Goal: Task Accomplishment & Management: Complete application form

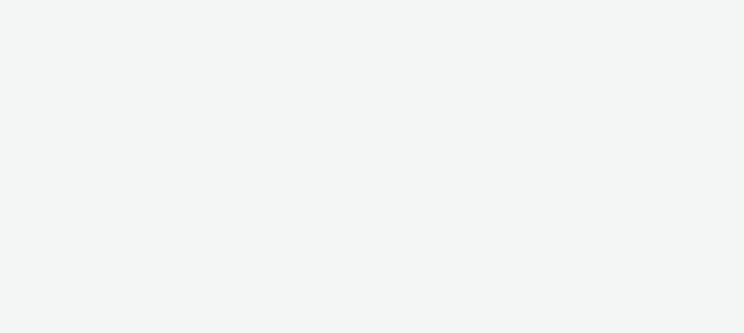
select select "47c37c18-910e-43a3-bb91-a2beb2847406"
select select "b1b940d3-d05b-48b5-821e-f328c33b988b"
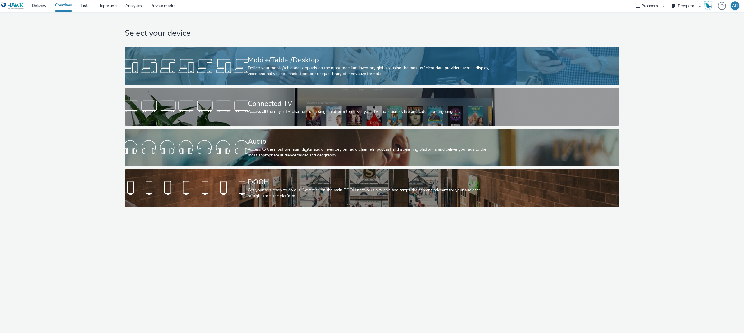
click at [540, 57] on link "Mobile/Tablet/Desktop Deliver your mobile/tablet/desktop ads on the most premiu…" at bounding box center [372, 66] width 495 height 38
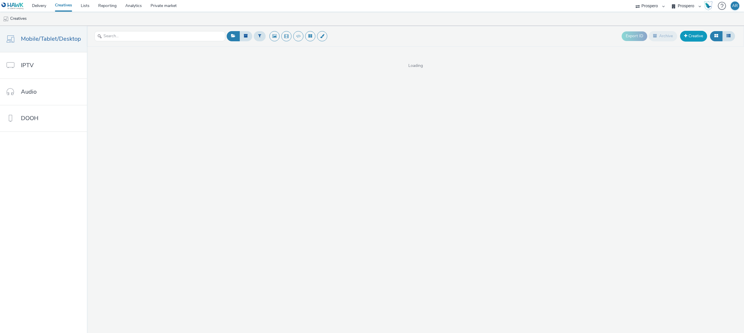
click at [690, 34] on link "Creative" at bounding box center [693, 36] width 27 height 10
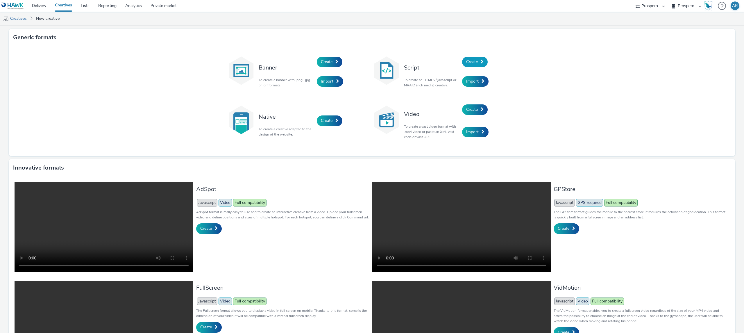
click at [476, 60] on link "Create" at bounding box center [475, 62] width 26 height 10
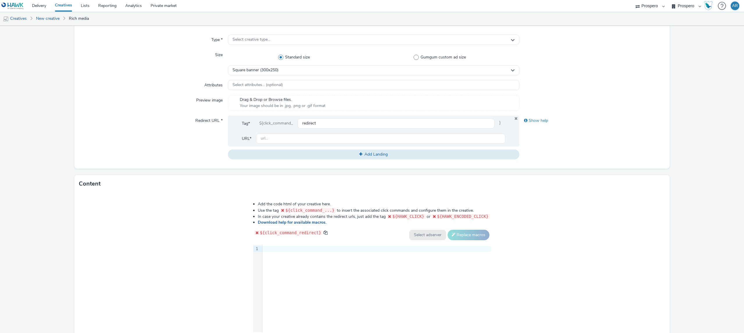
scroll to position [166, 0]
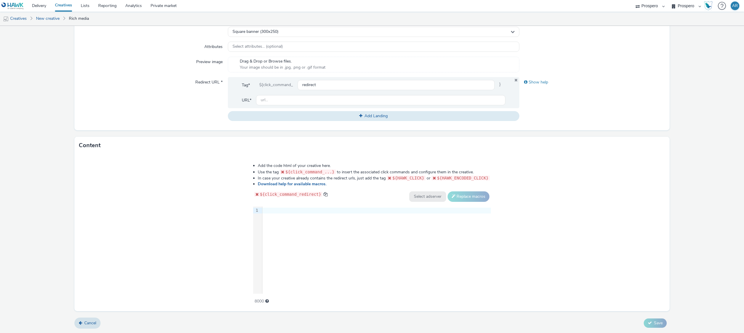
click at [277, 210] on div at bounding box center [377, 211] width 229 height 6
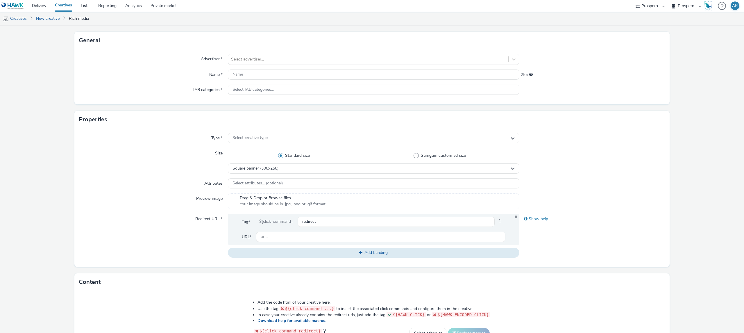
scroll to position [29, 0]
click at [260, 139] on span "Select creative type..." at bounding box center [252, 138] width 38 height 5
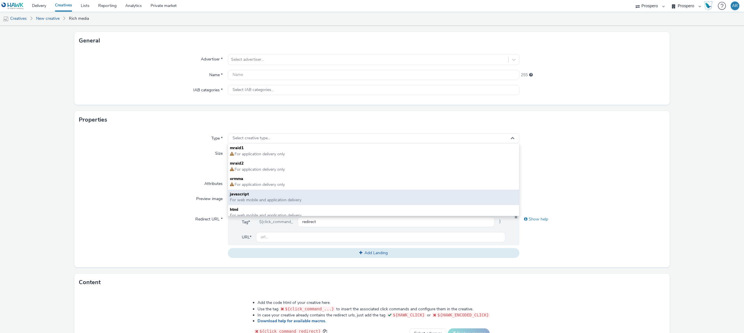
click at [244, 196] on span "javascript" at bounding box center [374, 194] width 288 height 6
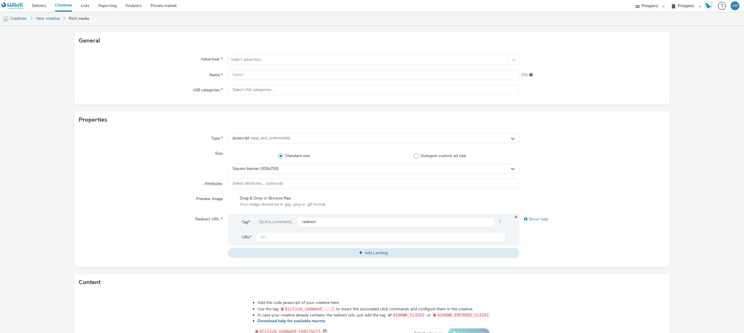
scroll to position [166, 0]
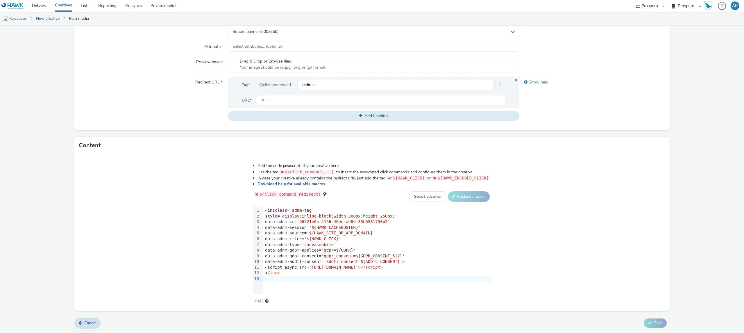
click at [269, 209] on div "<ins class = 'adnm-tag'" at bounding box center [377, 211] width 228 height 6
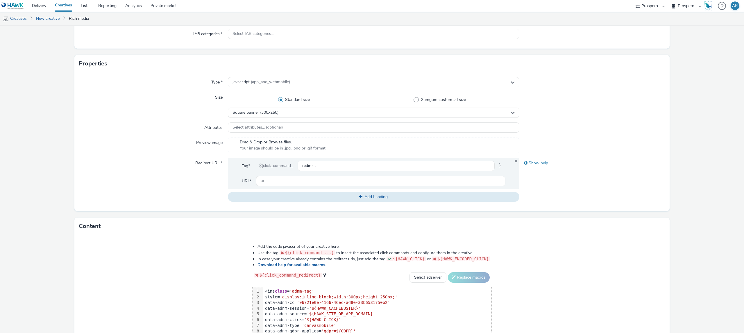
scroll to position [85, 0]
click at [274, 182] on input "text" at bounding box center [380, 181] width 249 height 10
type input "[URL][DOMAIN_NAME]"
click at [149, 180] on div "Redirect URL *" at bounding box center [153, 180] width 149 height 44
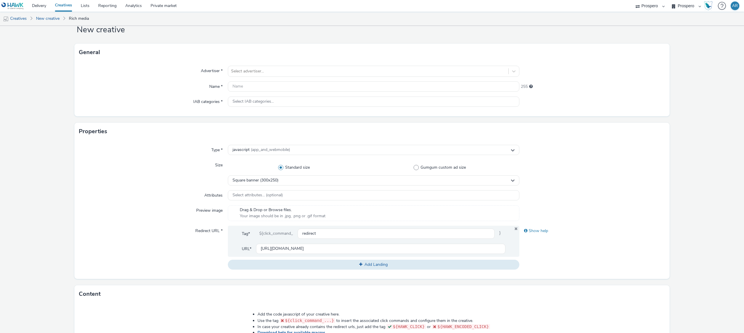
scroll to position [17, 0]
click at [264, 72] on div at bounding box center [368, 72] width 274 height 7
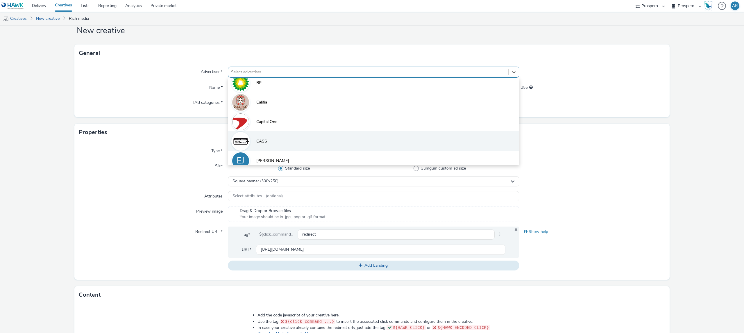
click at [263, 140] on span "CASS" at bounding box center [261, 141] width 11 height 6
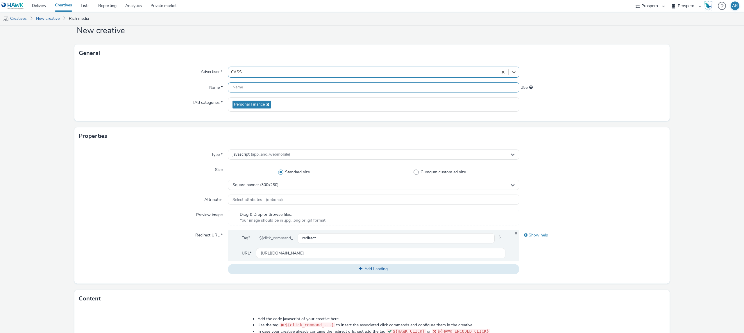
click at [243, 88] on input "text" at bounding box center [374, 87] width 292 height 10
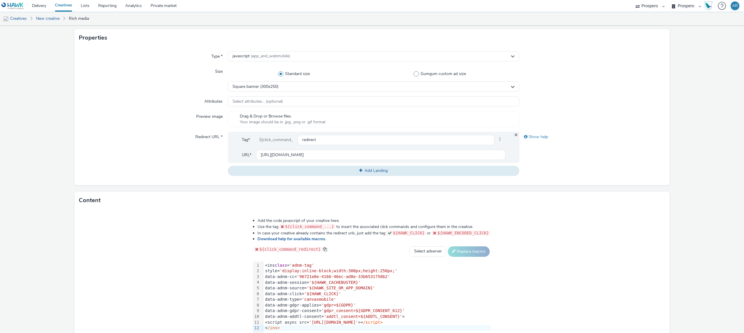
scroll to position [170, 0]
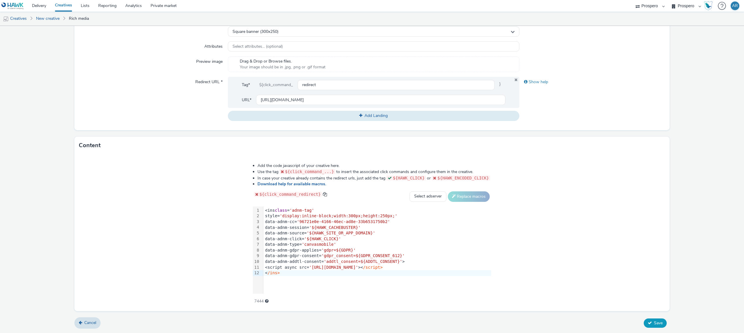
type input "Ladbible Interscroller cass no subs"
click at [657, 322] on span "Save" at bounding box center [658, 323] width 9 height 6
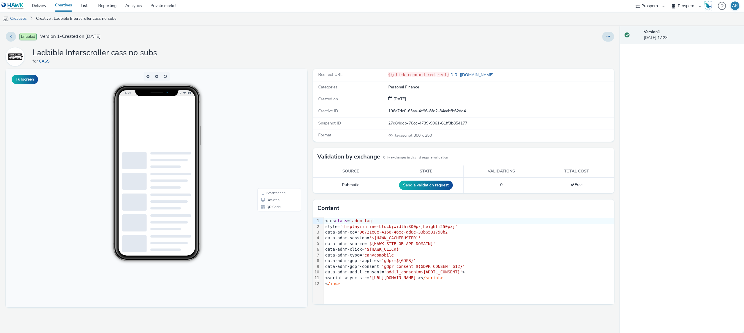
click at [22, 21] on link "Creatives" at bounding box center [15, 19] width 30 height 14
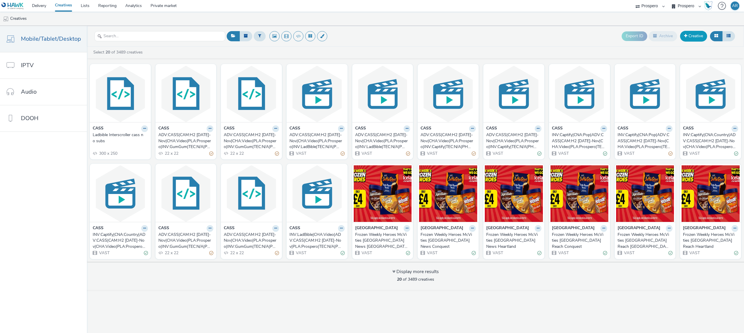
click at [694, 39] on link "Creative" at bounding box center [693, 36] width 27 height 10
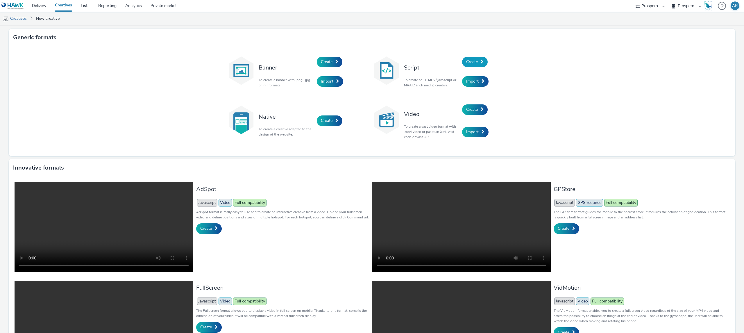
click at [478, 58] on link "Create" at bounding box center [475, 62] width 26 height 10
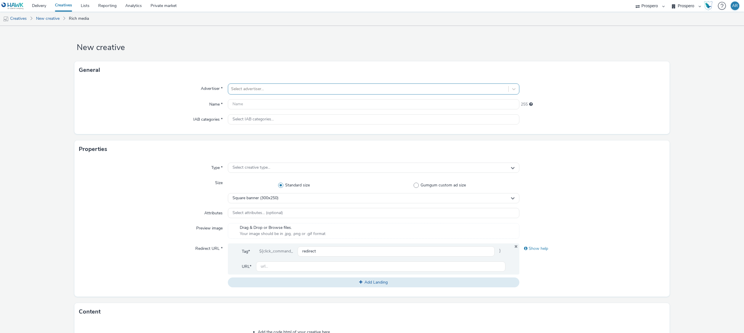
click at [253, 88] on div at bounding box center [368, 88] width 274 height 7
type input "cas"
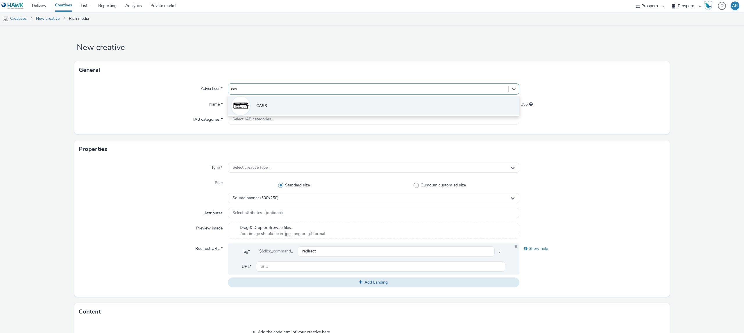
click at [256, 106] on span "CASS" at bounding box center [261, 106] width 11 height 6
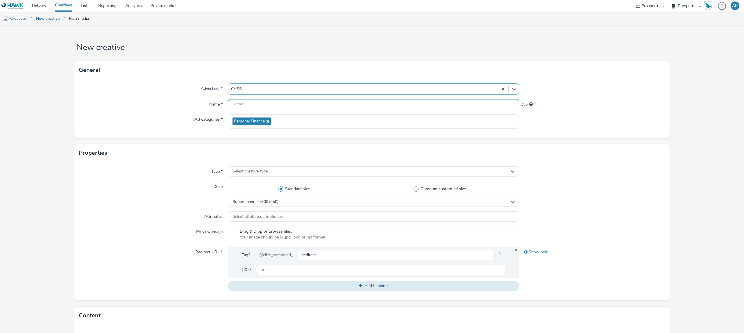
click at [238, 105] on input "text" at bounding box center [374, 104] width 292 height 10
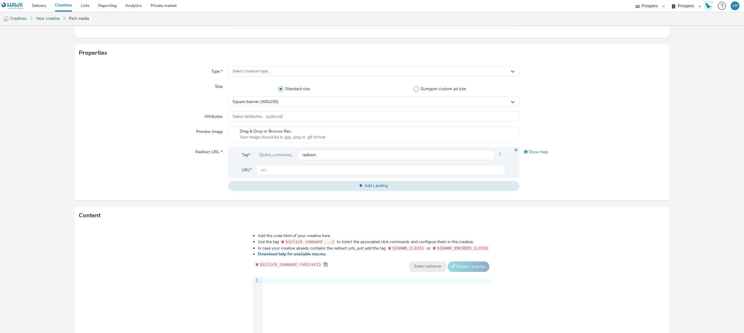
scroll to position [100, 0]
type input "Ladbible Interstitial Cass subtitles"
click at [274, 172] on input "text" at bounding box center [380, 170] width 249 height 10
type input "[URL][DOMAIN_NAME]"
click at [183, 201] on form "New creative General Advertiser * CASS Name * Ladbible Interstitial Cass subtit…" at bounding box center [372, 164] width 744 height 477
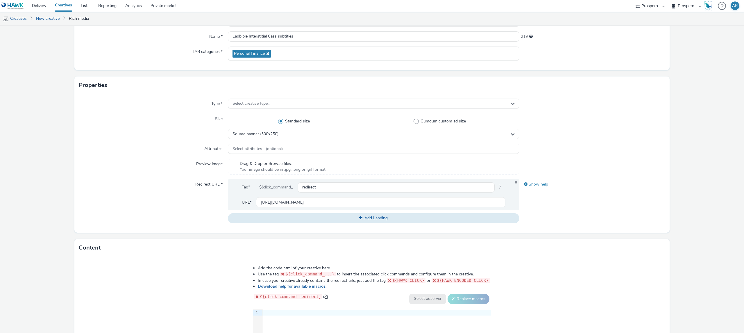
scroll to position [68, 0]
click at [275, 310] on div at bounding box center [377, 313] width 229 height 6
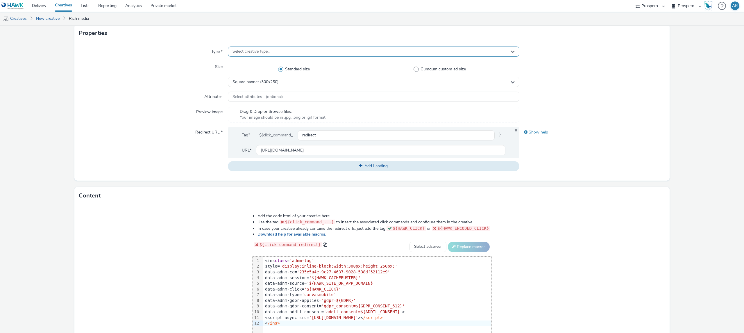
click at [250, 53] on span "Select creative type..." at bounding box center [252, 51] width 38 height 5
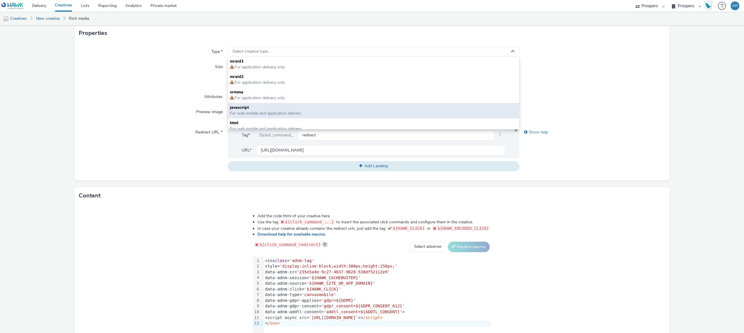
click at [243, 108] on span "javascript" at bounding box center [374, 108] width 288 height 6
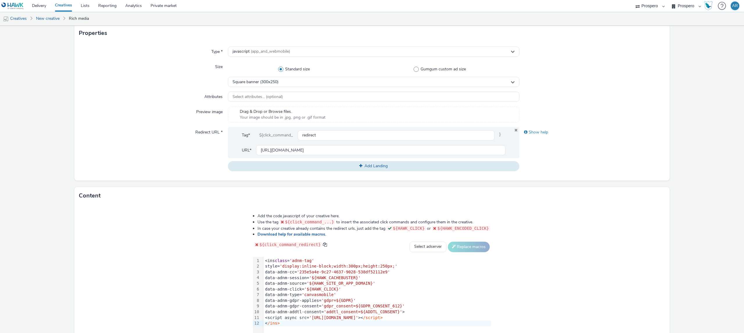
click at [147, 138] on div "Redirect URL *" at bounding box center [153, 149] width 149 height 44
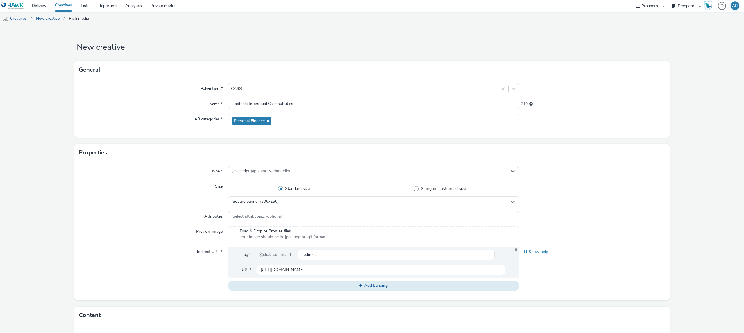
scroll to position [0, 0]
click at [304, 102] on input "Ladbible Interstitial Cass subtitles" at bounding box center [374, 104] width 292 height 10
type input "Ladbible Interstitial Cass subtitled mobile midscroll"
click at [610, 222] on div at bounding box center [593, 216] width 146 height 10
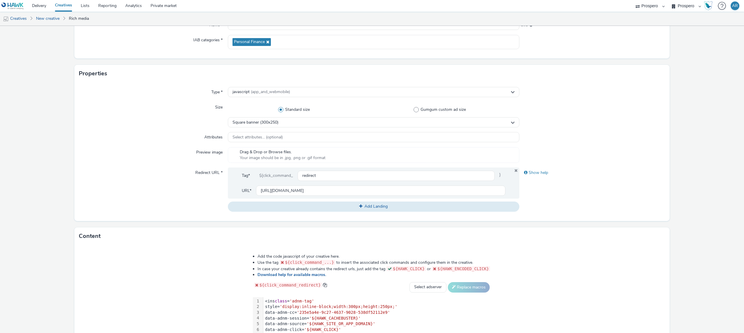
scroll to position [170, 0]
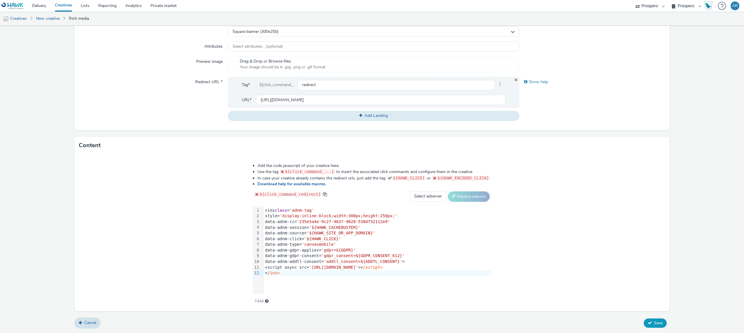
click at [654, 321] on span "Save" at bounding box center [658, 323] width 9 height 6
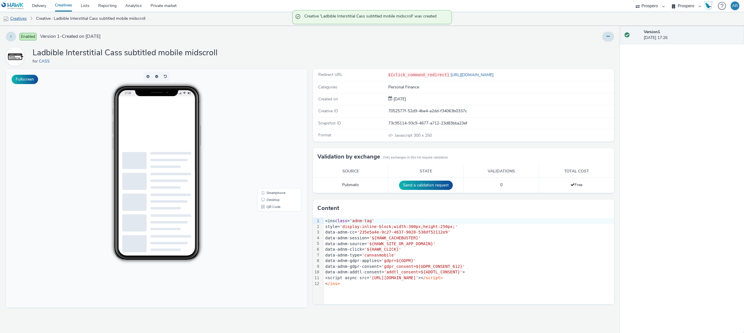
click at [20, 19] on link "Creatives" at bounding box center [15, 19] width 30 height 14
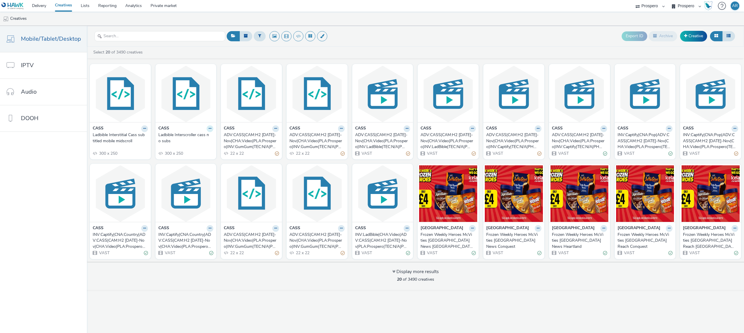
click at [209, 129] on icon at bounding box center [210, 128] width 3 height 3
click at [198, 141] on link "Edit" at bounding box center [192, 139] width 44 height 12
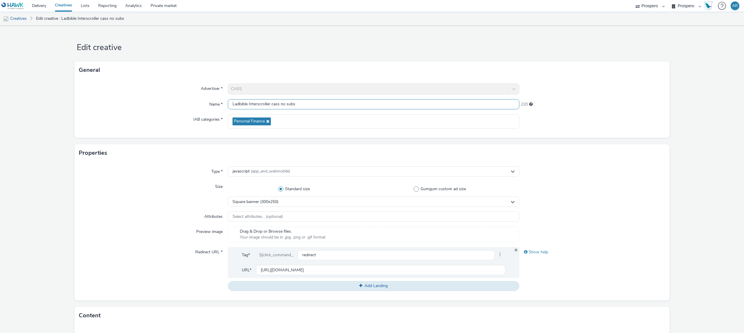
click at [304, 101] on input "Ladbible Interscroller cass no subs" at bounding box center [374, 104] width 292 height 10
drag, startPoint x: 300, startPoint y: 103, endPoint x: 279, endPoint y: 103, distance: 20.9
click at [279, 103] on input "Ladbible Interscroller cass no subs" at bounding box center [374, 104] width 292 height 10
click at [284, 107] on input "Ladbible Interscroller cass" at bounding box center [374, 104] width 292 height 10
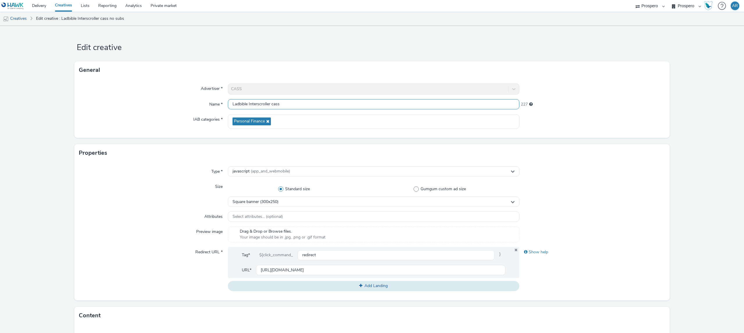
paste input "Mobile Midscroll - [DATE] - POP - No Subs - PAID"
type input "Ladbible Interscroller cass Mobile Midscroll - [DATE] - POP - No Subs - PAID"
click at [674, 234] on form "Edit creative General Advertiser * CASS Name * Ladbible Interscroller cass Mobi…" at bounding box center [372, 264] width 744 height 477
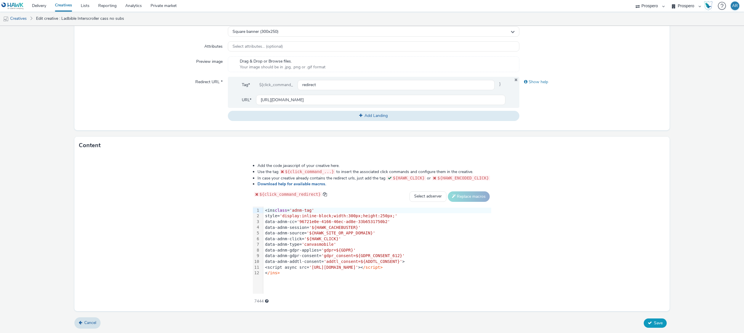
click at [654, 323] on span "Save" at bounding box center [658, 323] width 9 height 6
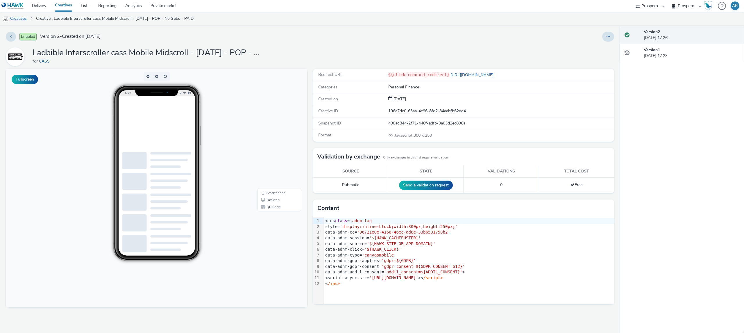
click at [24, 19] on link "Creatives" at bounding box center [15, 19] width 30 height 14
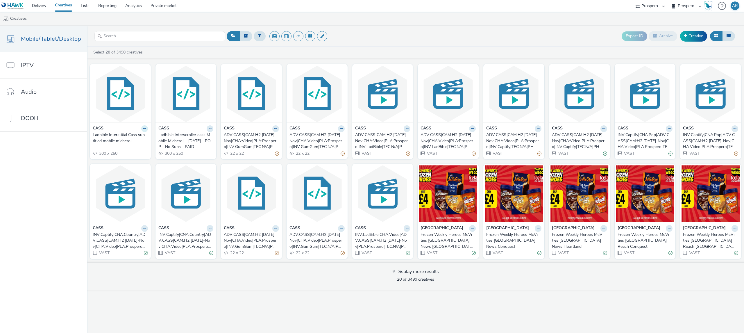
click at [143, 130] on icon at bounding box center [144, 128] width 3 height 3
click at [128, 135] on link "Edit" at bounding box center [126, 139] width 44 height 12
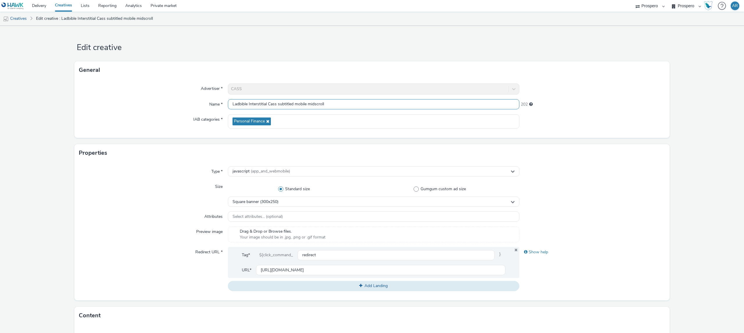
drag, startPoint x: 327, startPoint y: 105, endPoint x: 276, endPoint y: 106, distance: 51.2
click at [276, 106] on input "Ladbible Interstitial Cass subtitled mobile midscroll" at bounding box center [374, 104] width 292 height 10
paste input "Mobile Midscroll - [DATE] - POP - Subtitles - PAID"
type input "Ladbible Interstitial Cass Mobile Midscroll - [DATE] - POP - Subtitles - PAID"
click at [683, 139] on form "Edit creative General Advertiser * CASS Name * Ladbible Interstitial Cass Mobil…" at bounding box center [372, 264] width 744 height 477
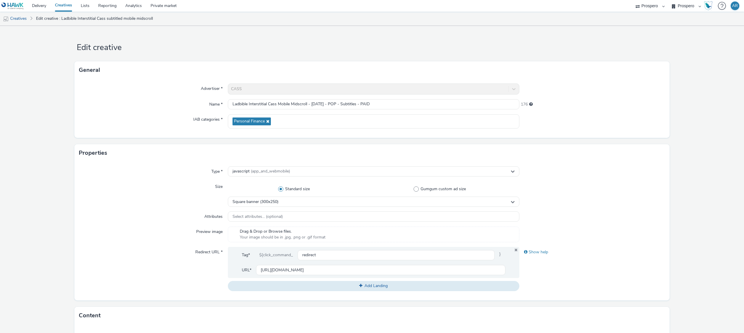
scroll to position [170, 0]
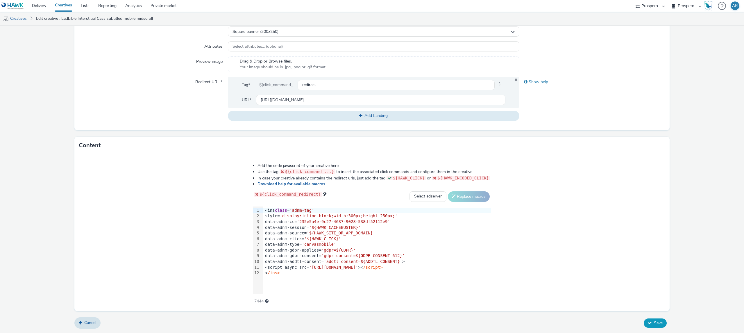
click at [654, 321] on span "Save" at bounding box center [658, 323] width 9 height 6
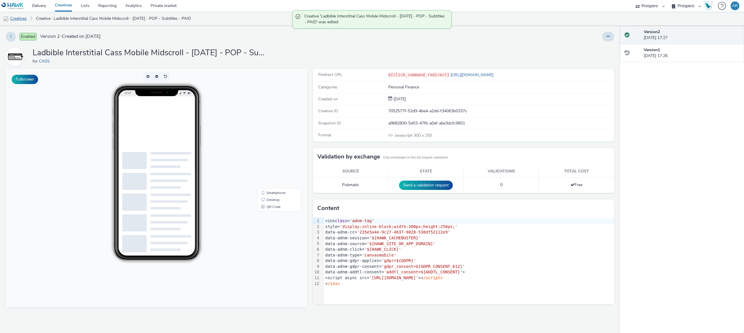
click at [26, 15] on link "Creatives" at bounding box center [15, 19] width 30 height 14
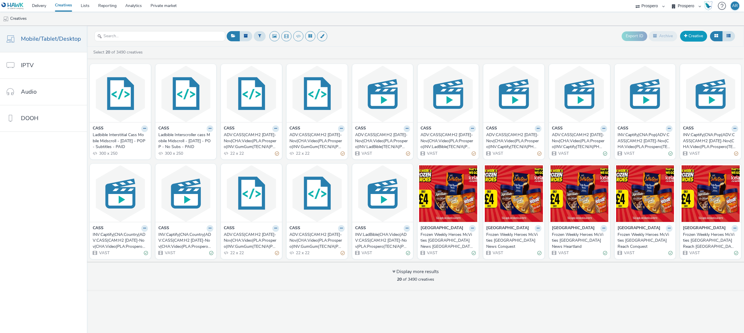
click at [698, 31] on link "Creative" at bounding box center [693, 36] width 27 height 10
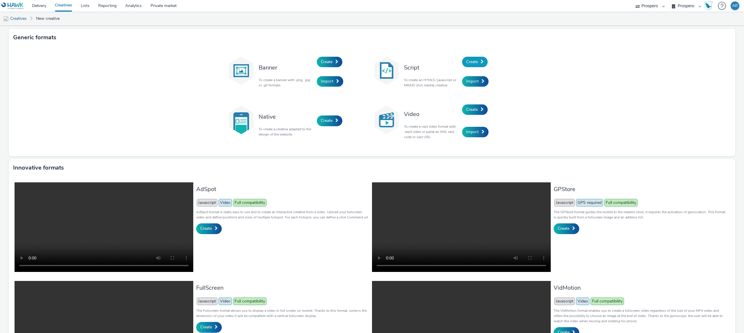
click at [469, 61] on span "Create" at bounding box center [472, 62] width 12 height 6
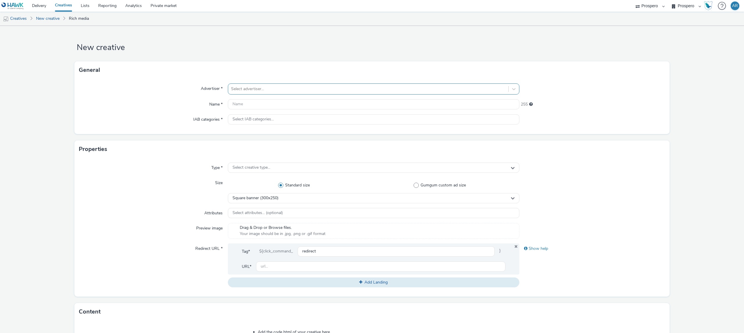
click at [256, 93] on div "Select advertiser..." at bounding box center [368, 88] width 280 height 9
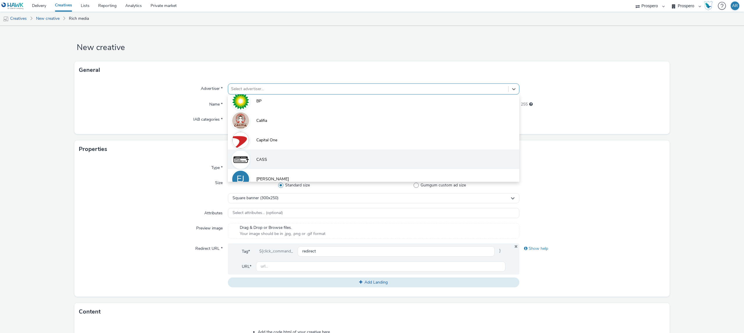
click at [263, 165] on li "CASS" at bounding box center [374, 158] width 292 height 19
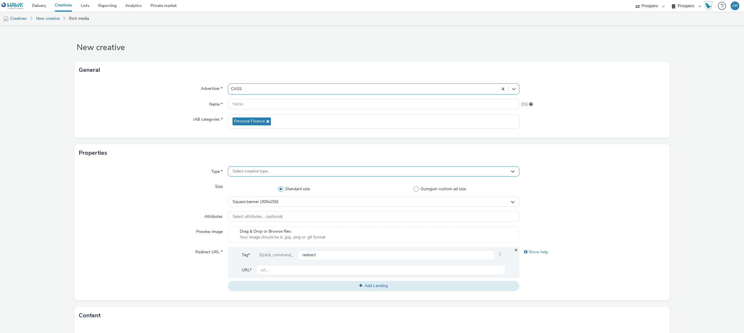
click at [247, 173] on span "Select creative type..." at bounding box center [252, 171] width 38 height 5
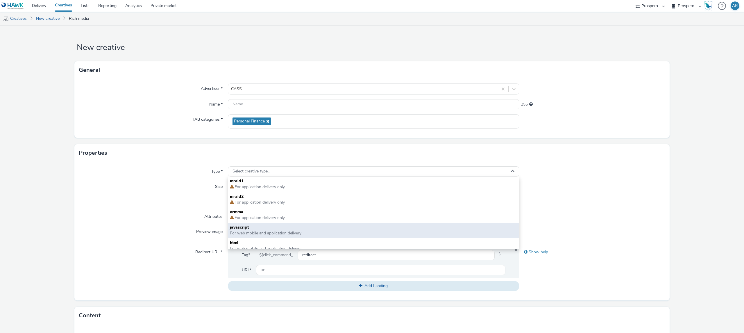
click at [247, 226] on span "javascript" at bounding box center [374, 227] width 288 height 6
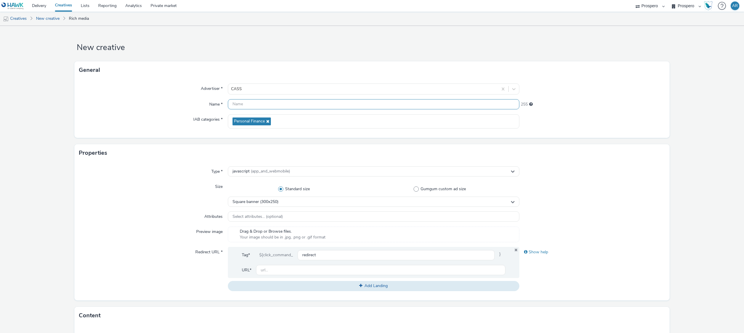
click at [249, 103] on input "text" at bounding box center [374, 104] width 292 height 10
click at [281, 101] on input "Ladbible Interscroller [PERSON_NAME]" at bounding box center [374, 104] width 292 height 10
paste input "Mobile Midscroll - [DATE] - Clean - PAID"
type input "Ladbible Interscroller Cass Mobile Midscroll - [DATE] - Clean - PAID"
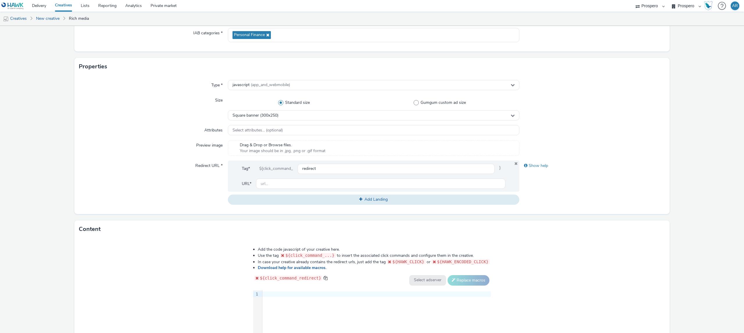
scroll to position [98, 0]
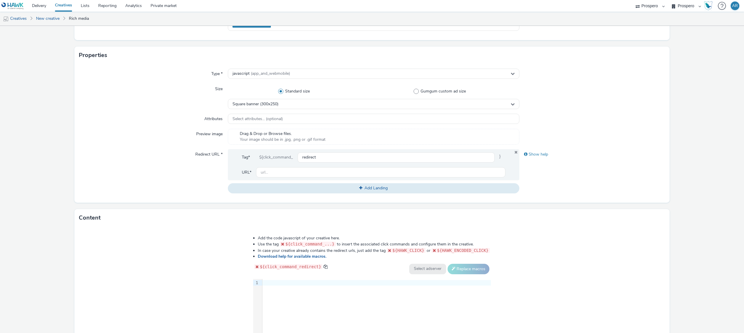
click at [271, 282] on div at bounding box center [377, 283] width 229 height 6
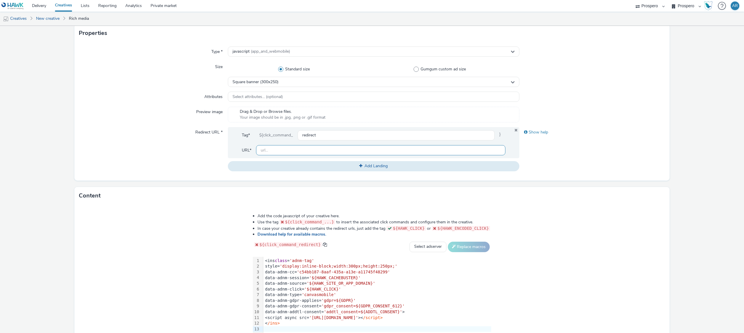
click at [314, 153] on input "text" at bounding box center [380, 150] width 249 height 10
type input "[URL][DOMAIN_NAME]"
click at [684, 174] on form "New creative General Advertiser * CASS Name * Ladbible Interscroller Cass Mobil…" at bounding box center [372, 144] width 744 height 477
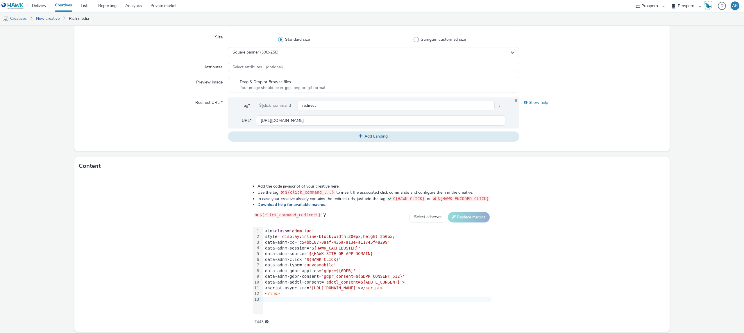
scroll to position [170, 0]
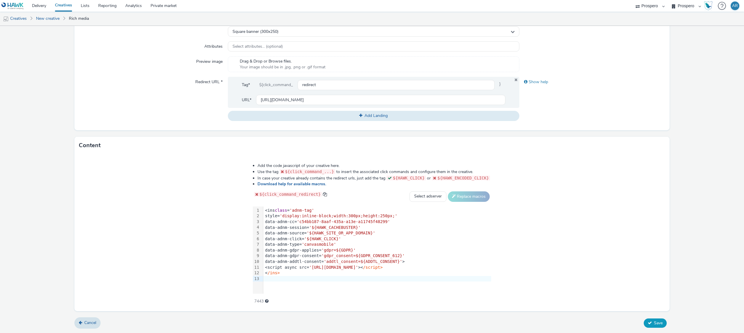
click at [654, 324] on span "Save" at bounding box center [658, 323] width 9 height 6
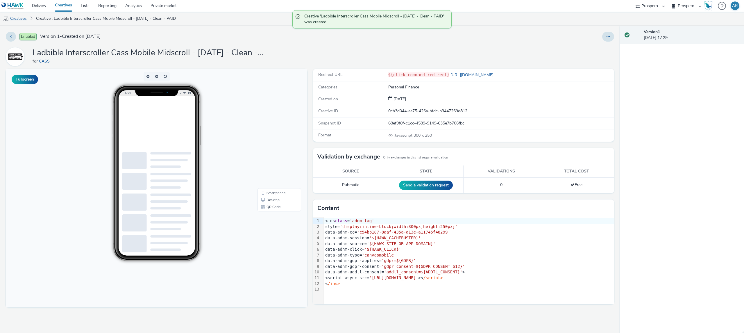
click at [22, 18] on link "Creatives" at bounding box center [15, 19] width 30 height 14
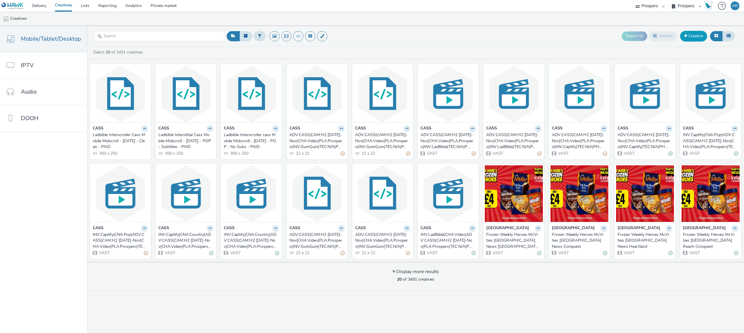
click at [688, 39] on link "Creative" at bounding box center [693, 36] width 27 height 10
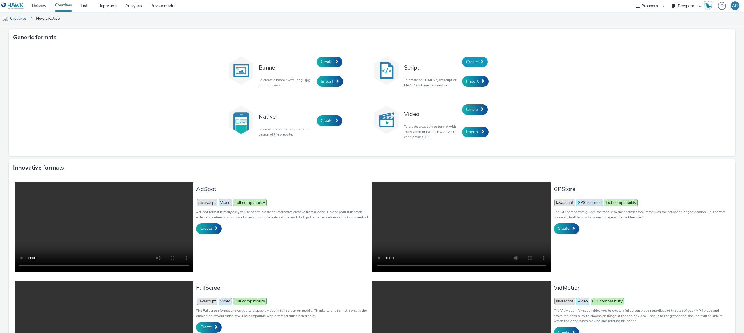
click at [466, 60] on span "Create" at bounding box center [472, 62] width 12 height 6
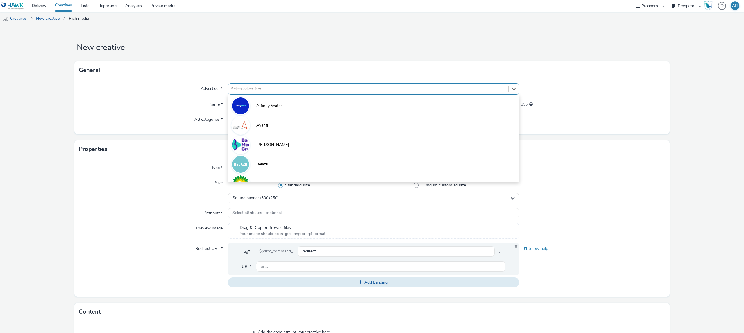
click at [240, 86] on div at bounding box center [368, 88] width 274 height 7
type input "cas"
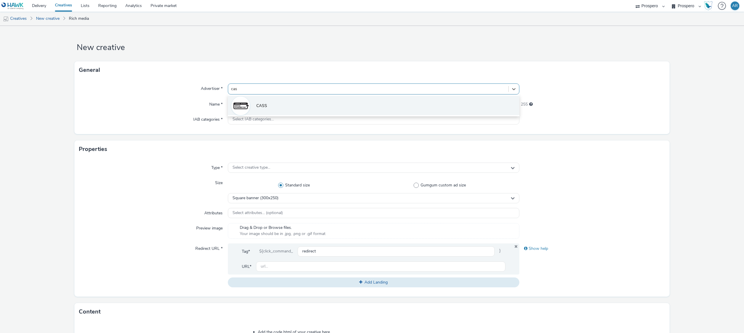
click at [254, 111] on li "CASS" at bounding box center [374, 105] width 292 height 19
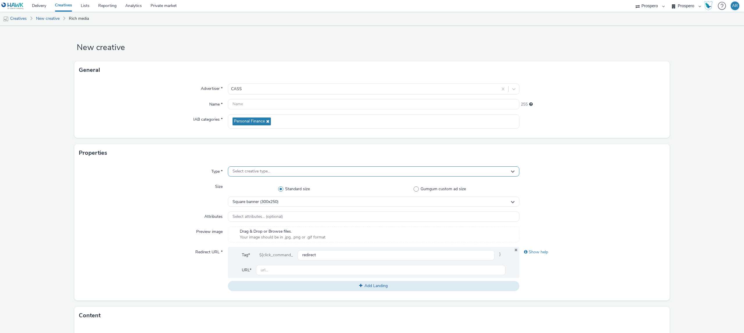
click at [251, 173] on span "Select creative type..." at bounding box center [252, 171] width 38 height 5
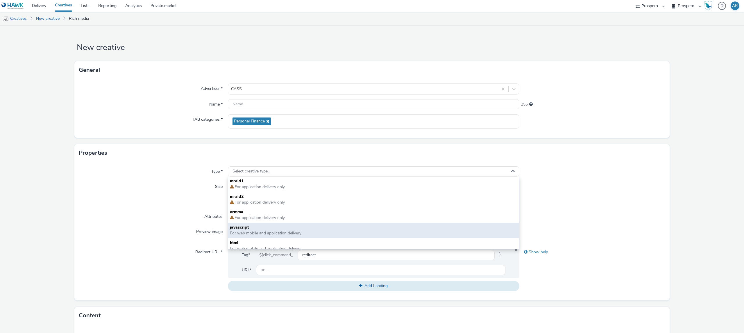
click at [253, 229] on span "javascript" at bounding box center [374, 227] width 288 height 6
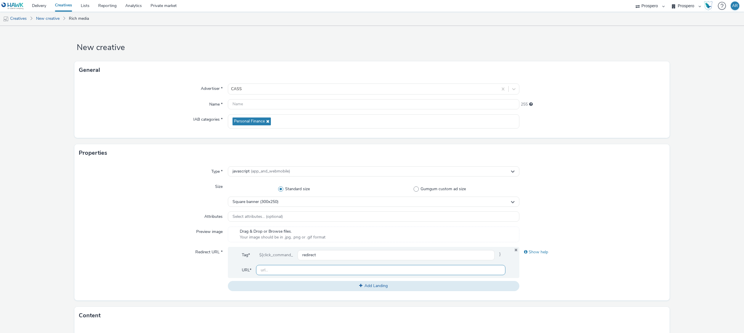
click at [271, 269] on input "text" at bounding box center [380, 270] width 249 height 10
type input "[URL][DOMAIN_NAME]"
click at [675, 163] on form "New creative General Advertiser * CASS Name * 255 IAB categories * Personal Fin…" at bounding box center [372, 264] width 744 height 477
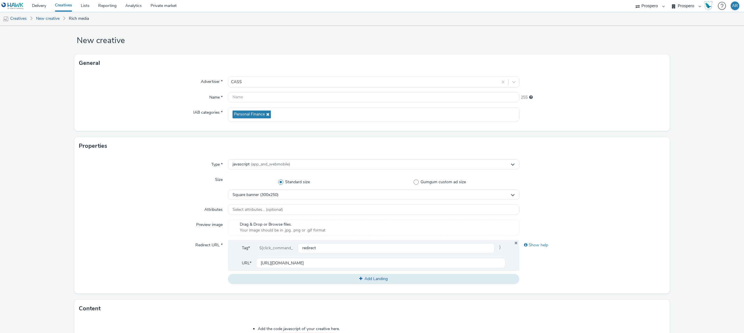
scroll to position [8, 0]
click at [244, 95] on input "text" at bounding box center [374, 96] width 292 height 10
click at [299, 93] on input "Ladbible Interstitial Cass" at bounding box center [374, 96] width 292 height 10
paste input "Mobile Midscroll - [DATE] - subtitles - PAID"
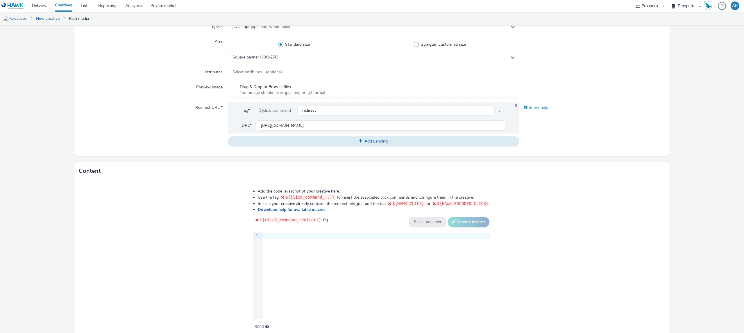
scroll to position [170, 0]
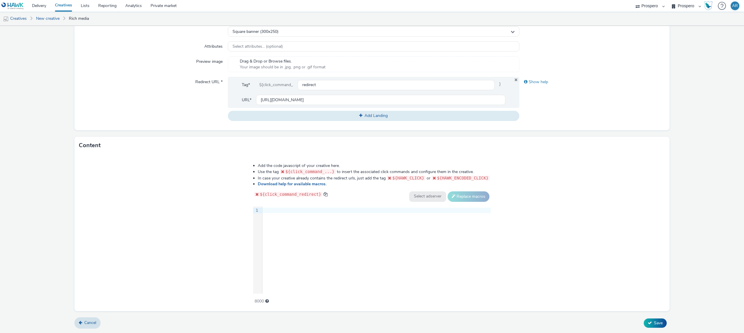
type input "Ladbible Interstitial Cass Mobile Midscroll - [DATE] - subtitles - PAID"
click at [306, 208] on div at bounding box center [377, 211] width 229 height 6
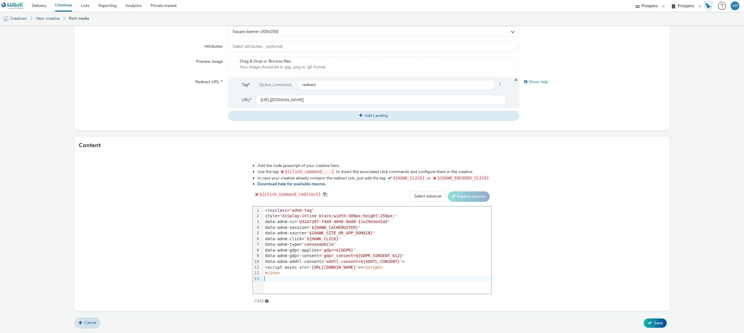
click at [540, 193] on div "Add the code javascript of your creative here. Use the tag ${click_command_...}…" at bounding box center [371, 232] width 595 height 157
click at [428, 198] on select "Select adserver Sizmek DCM Adform Sting" at bounding box center [428, 196] width 37 height 10
select select "dcm"
click at [410, 191] on select "Select adserver Sizmek DCM Adform Sting" at bounding box center [428, 196] width 37 height 10
click at [463, 197] on button "Replace macros" at bounding box center [469, 196] width 42 height 10
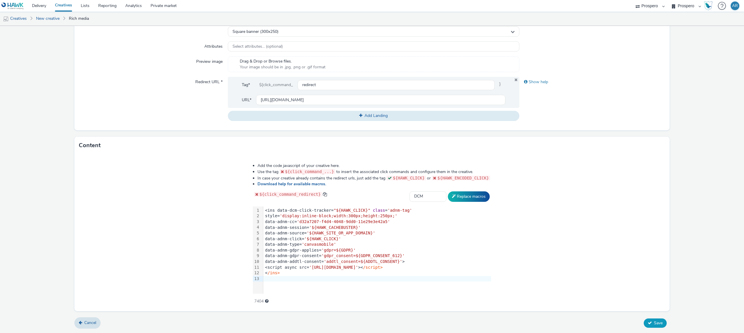
click at [644, 320] on button "Save" at bounding box center [655, 322] width 23 height 9
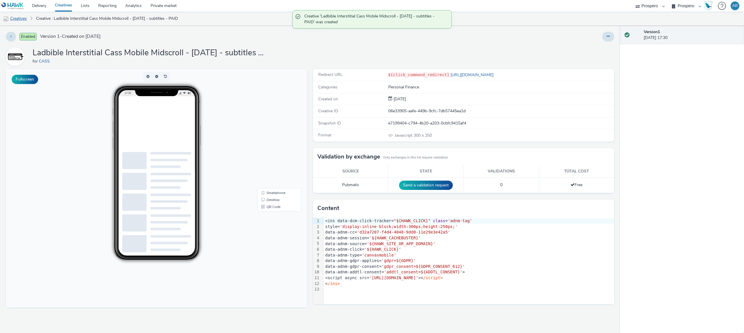
click at [19, 20] on link "Creatives" at bounding box center [15, 19] width 30 height 14
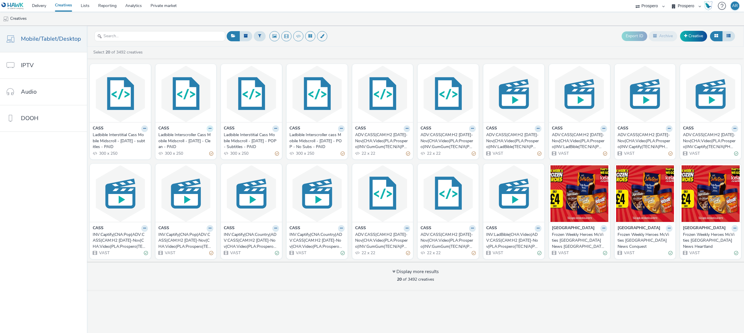
click at [210, 130] on icon at bounding box center [210, 128] width 3 height 3
click at [208, 139] on link "Edit" at bounding box center [192, 139] width 44 height 12
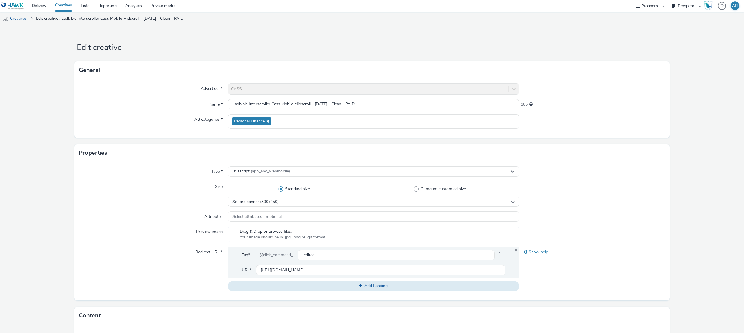
scroll to position [170, 0]
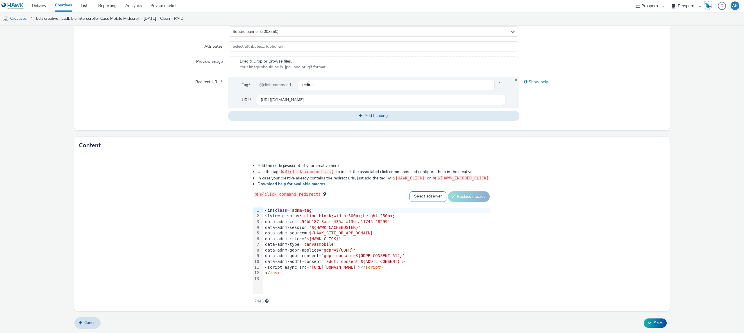
click at [427, 193] on select "Select adserver Sizmek DCM Adform Sting" at bounding box center [428, 196] width 37 height 10
select select "dcm"
click at [410, 191] on select "Select adserver Sizmek DCM Adform Sting" at bounding box center [428, 196] width 37 height 10
click at [458, 194] on button "Replace macros" at bounding box center [469, 196] width 42 height 10
click at [648, 325] on button "Save" at bounding box center [655, 322] width 23 height 9
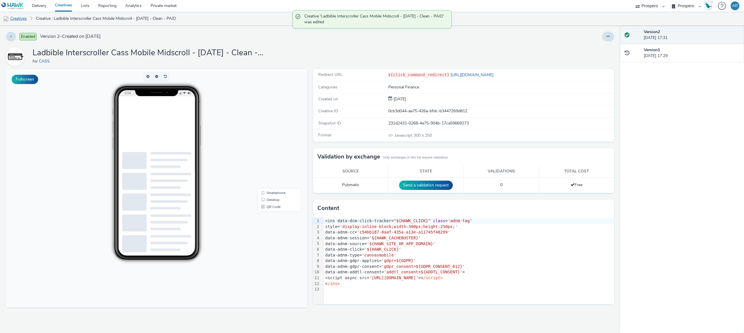
click at [24, 16] on link "Creatives" at bounding box center [15, 19] width 30 height 14
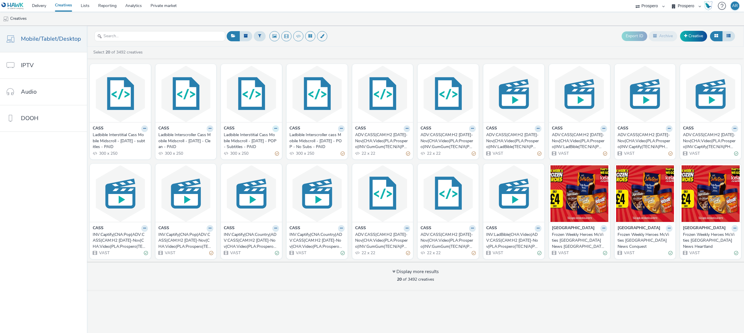
click at [274, 128] on icon at bounding box center [275, 128] width 3 height 3
click at [261, 141] on link "Edit" at bounding box center [257, 139] width 44 height 12
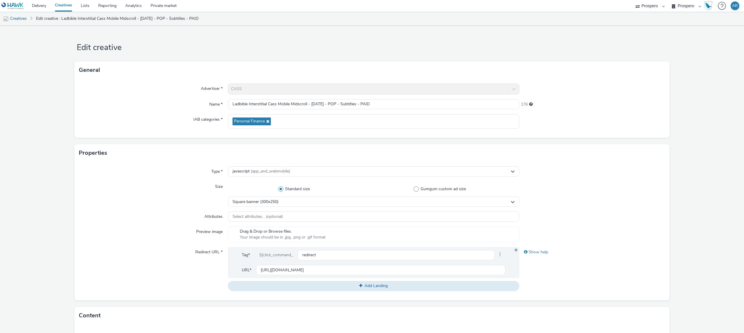
scroll to position [170, 0]
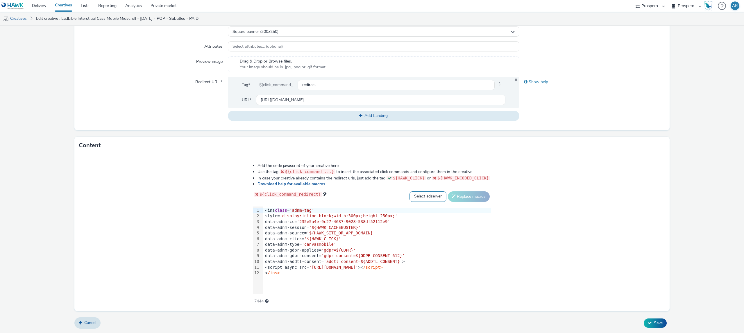
click at [414, 198] on select "Select adserver Sizmek DCM Adform Sting" at bounding box center [428, 196] width 37 height 10
select select "dcm"
click at [410, 191] on select "Select adserver Sizmek DCM Adform Sting" at bounding box center [428, 196] width 37 height 10
click at [459, 199] on button "Replace macros" at bounding box center [469, 196] width 42 height 10
click at [657, 319] on button "Save" at bounding box center [655, 322] width 23 height 9
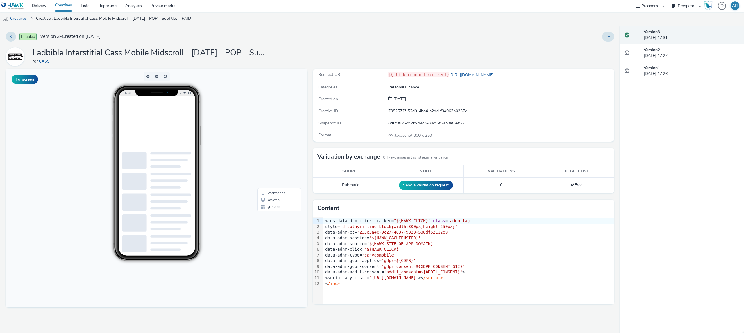
click at [20, 18] on link "Creatives" at bounding box center [15, 19] width 30 height 14
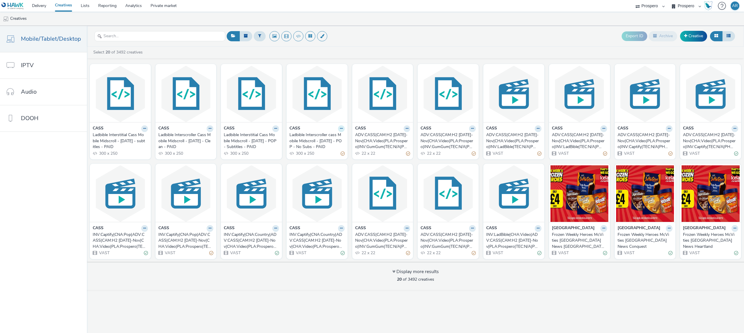
click at [340, 128] on icon at bounding box center [341, 128] width 3 height 3
click at [327, 136] on link "Edit" at bounding box center [323, 139] width 44 height 12
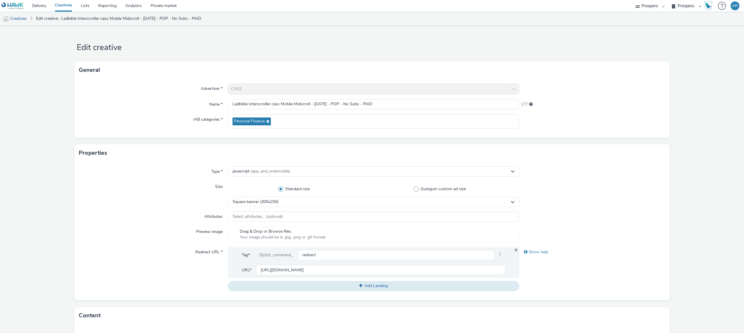
scroll to position [170, 0]
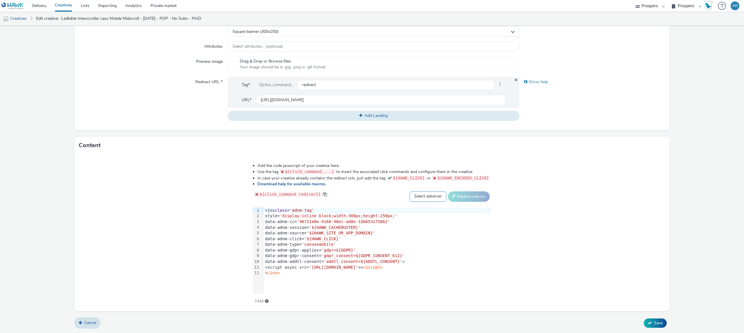
click at [420, 201] on select "Select adserver Sizmek DCM Adform Sting" at bounding box center [428, 196] width 37 height 10
select select "dcm"
click at [410, 191] on select "Select adserver Sizmek DCM Adform Sting" at bounding box center [428, 196] width 37 height 10
click at [454, 198] on button "Replace macros" at bounding box center [469, 196] width 42 height 10
click at [658, 320] on button "Save" at bounding box center [655, 322] width 23 height 9
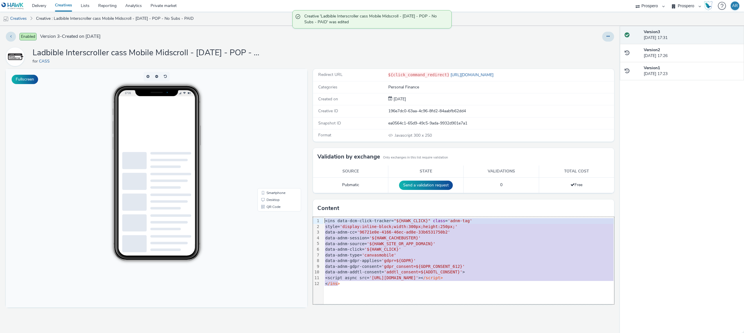
drag, startPoint x: 339, startPoint y: 284, endPoint x: 324, endPoint y: 221, distance: 64.7
click at [324, 221] on div "<ins data-dcm-click-tracker= "${HAWK_CLICK}" class = 'adnm-tag' style= 'display…" at bounding box center [469, 252] width 291 height 71
copy div "<ins data-dcm-click-tracker= "${HAWK_CLICK}" class = 'adnm-tag' style= 'display…"
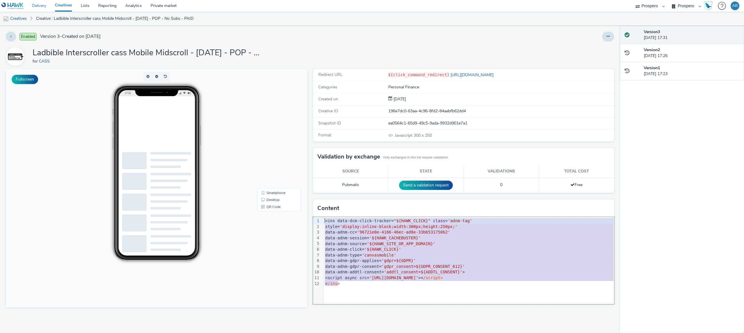
click at [36, 5] on link "Delivery" at bounding box center [39, 6] width 23 height 12
